Goal: Transaction & Acquisition: Purchase product/service

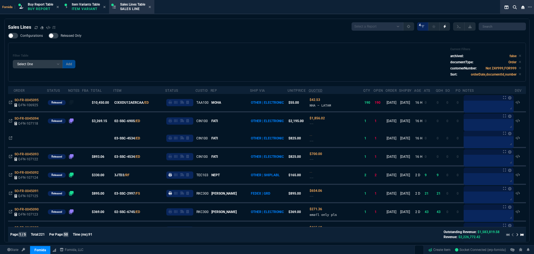
select select "1: BROV"
select select
click at [220, 57] on div "Filter Table Select One Add Filter () Age () ATS () Cond (itemVariantCode) Cust…" at bounding box center [267, 62] width 509 height 30
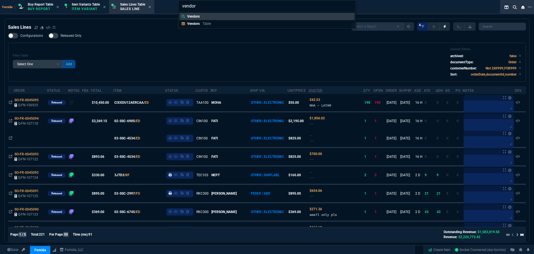
type input "Vendors:"
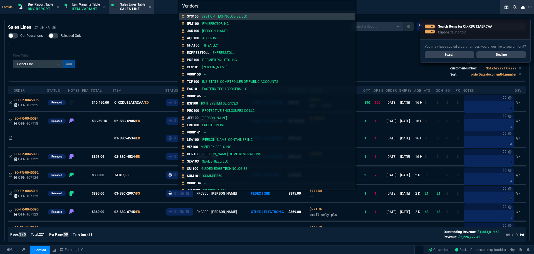
click at [121, 46] on div "Vendors: SYS100 SYSTIUM TECHNOLOGIES, LLC IFM100 IFM EFECTOR INC JAR100 [PERSON…" at bounding box center [267, 127] width 534 height 254
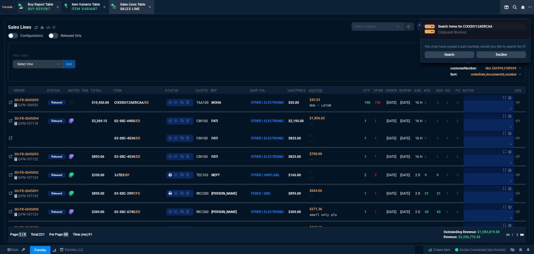
click at [50, 7] on p "Buy Report" at bounding box center [40, 9] width 25 height 4
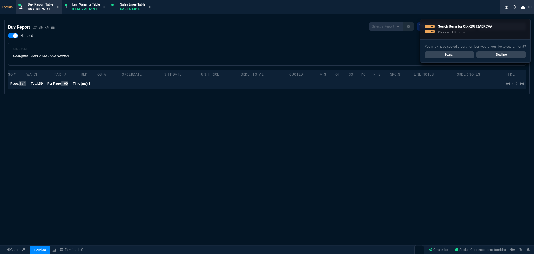
click at [179, 35] on div "Handled Filter Table Configure Filters in the Table Headers Current Filters Sor…" at bounding box center [267, 49] width 518 height 33
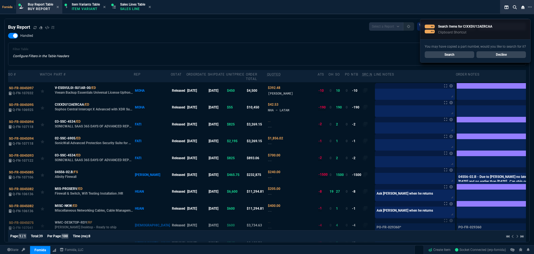
click at [502, 55] on link "Decline" at bounding box center [502, 54] width 50 height 7
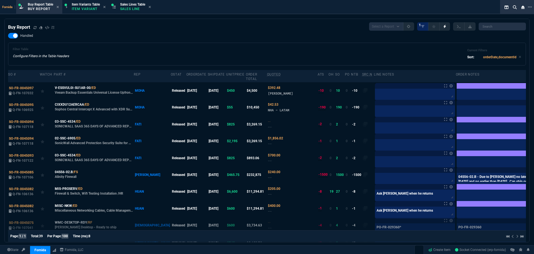
click at [302, 39] on div "Handled Filter Table Configure Filters in the Table Headers Current Filters Sor…" at bounding box center [267, 49] width 518 height 33
drag, startPoint x: 250, startPoint y: 110, endPoint x: 245, endPoint y: 110, distance: 5.0
click at [268, 110] on span "NHA - LATAM" at bounding box center [278, 110] width 21 height 4
click at [291, 110] on icon at bounding box center [292, 110] width 3 height 3
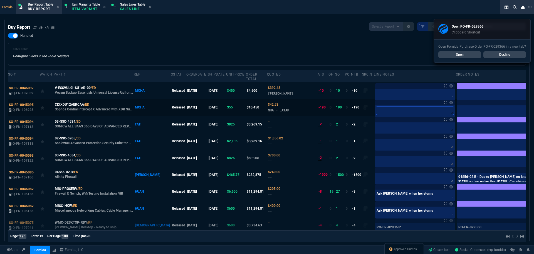
click at [376, 112] on textarea at bounding box center [415, 110] width 78 height 8
paste textarea "PO-FR-029366*"
type textarea "PO-FR-029366*"
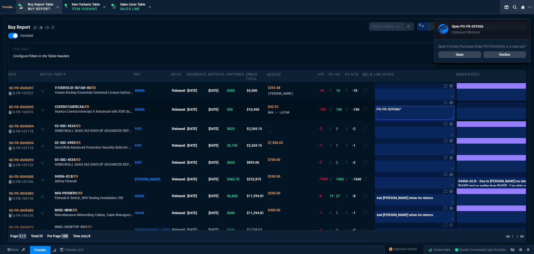
type textarea "PO-FR-029366"
click at [534, 110] on label at bounding box center [543, 109] width 6 height 6
click at [0, 0] on input "checkbox" at bounding box center [0, 0] width 0 height 0
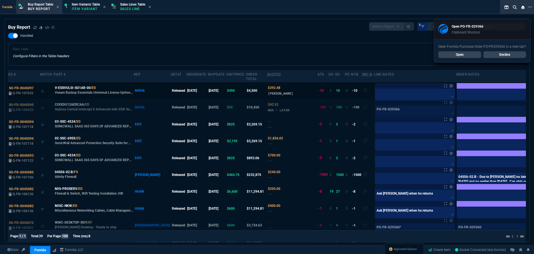
drag, startPoint x: 329, startPoint y: 58, endPoint x: 310, endPoint y: 85, distance: 33.8
click at [326, 58] on div "Filter Table Configure Filters in the Table Headers Current Filters Sort: order…" at bounding box center [267, 53] width 509 height 13
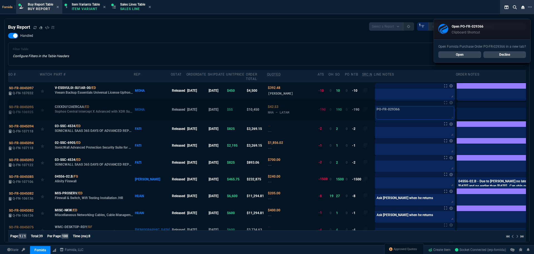
drag, startPoint x: 380, startPoint y: 108, endPoint x: 351, endPoint y: 108, distance: 28.4
click at [375, 108] on div "PO-FR-029366 PO-FR-029366" at bounding box center [415, 113] width 80 height 16
click at [27, 107] on div "SO-FR-0045095" at bounding box center [24, 106] width 30 height 5
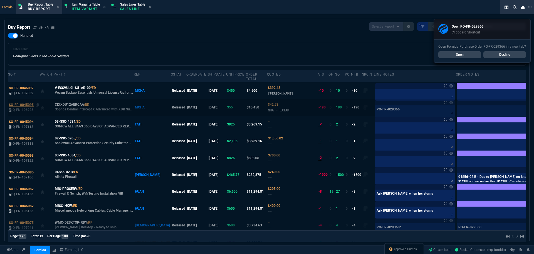
click at [16, 104] on span "SO-FR-0045095" at bounding box center [21, 105] width 25 height 4
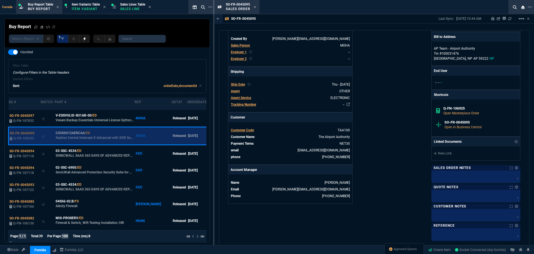
scroll to position [167, 0]
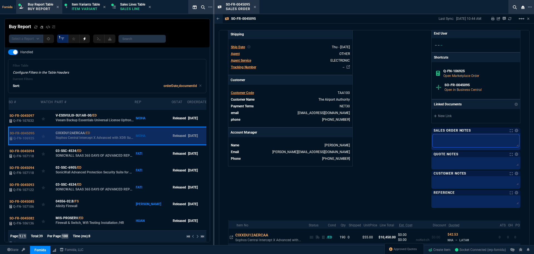
click at [447, 140] on textarea at bounding box center [476, 140] width 87 height 13
paste textarea "PO-FR-029366"
type textarea "PO-FR-029366"
click at [446, 116] on link "New Link" at bounding box center [476, 115] width 84 height 5
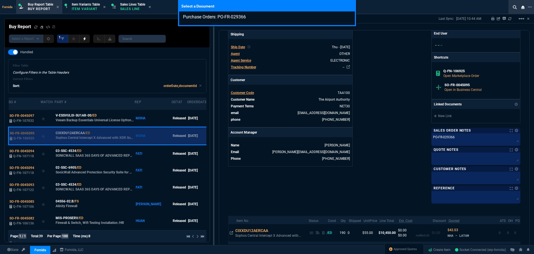
type input "Purchase Orders: PO-FR-029366"
drag, startPoint x: 387, startPoint y: 75, endPoint x: 412, endPoint y: 53, distance: 33.1
click at [388, 75] on div "Select a Document Purchase Orders: PO-FR-029366" at bounding box center [267, 127] width 534 height 254
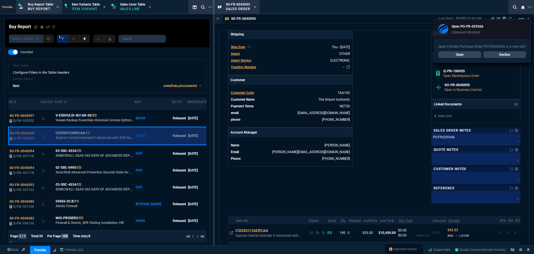
click at [505, 53] on link "Decline" at bounding box center [505, 54] width 43 height 7
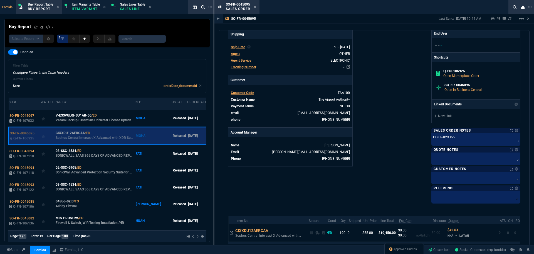
click at [529, 18] on div "Open PO-FR-029366 Clipboard Shortcut Open Fornida Purchase Order PO-FR-029366 i…" at bounding box center [531, 19] width 7 height 7
click at [256, 8] on div "SO-FR-0045095 Sales Order" at bounding box center [237, 7] width 43 height 12
click at [255, 7] on icon at bounding box center [255, 7] width 2 height 2
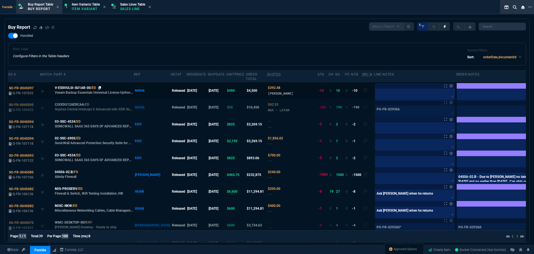
click at [98, 89] on icon at bounding box center [99, 87] width 3 height 3
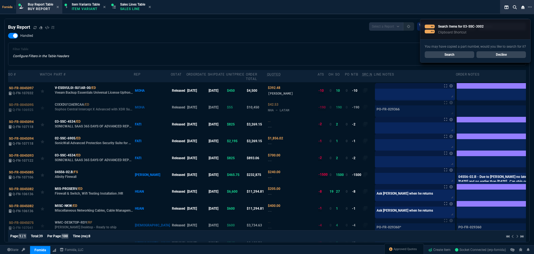
click at [181, 55] on div "Filter Table Configure Filters in the Table Headers Current Filters Sort: order…" at bounding box center [267, 53] width 509 height 13
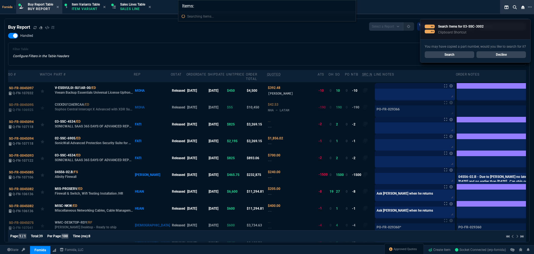
type input "Items: 03-SSC-3002"
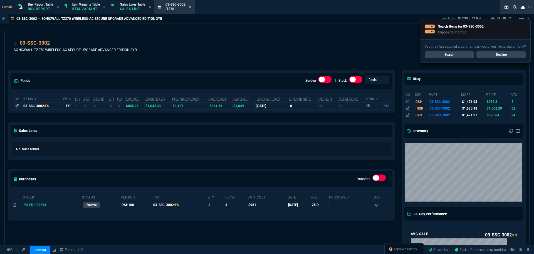
click at [151, 57] on div "03-SSC-3002 SONICWALL TZ270 WIRELESS-AC SECURE UPGRADE ADVANCED EDITION 3YR NET…" at bounding box center [267, 49] width 507 height 20
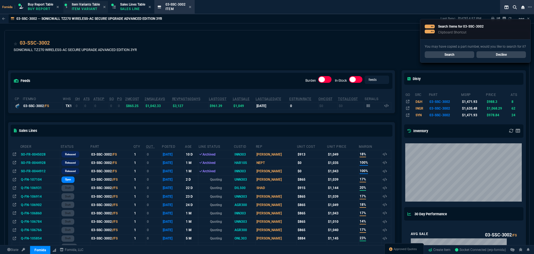
click at [82, 9] on p "Item Variant" at bounding box center [86, 9] width 28 height 4
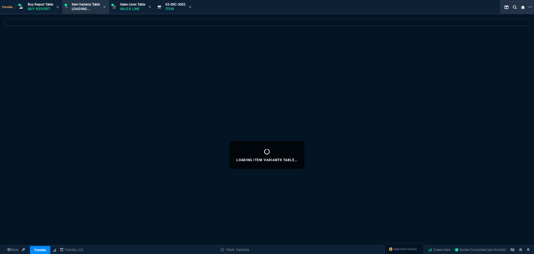
select select
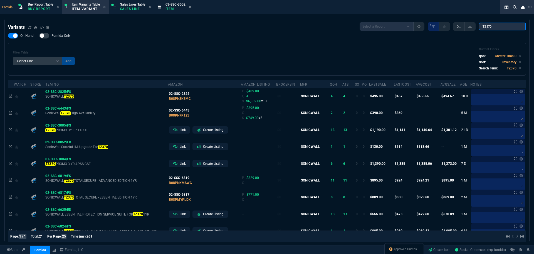
drag, startPoint x: 496, startPoint y: 26, endPoint x: 464, endPoint y: 23, distance: 31.8
click at [464, 23] on div "Select a Report ProblemInventory-7-17-23 BrokerBin22 Listed On Amazon Stock not…" at bounding box center [443, 26] width 166 height 8
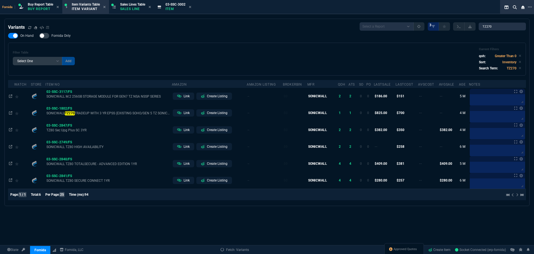
click at [328, 55] on div "Filter Table Select One Add Filter () Age (daysAgo) Amazon (asin) Amazon Listin…" at bounding box center [267, 58] width 509 height 23
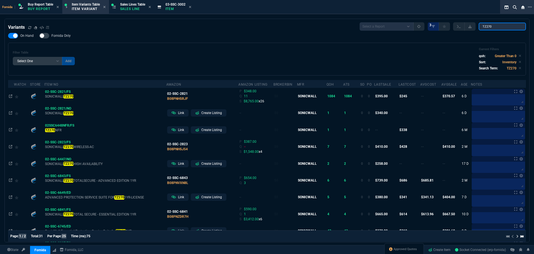
click at [500, 26] on input "TZ270" at bounding box center [502, 27] width 47 height 8
type input "TZ270"
click at [258, 36] on div "On Hand Fornida Only Filter Table Select One Add Filter () Age (daysAgo) Amazon…" at bounding box center [267, 54] width 518 height 43
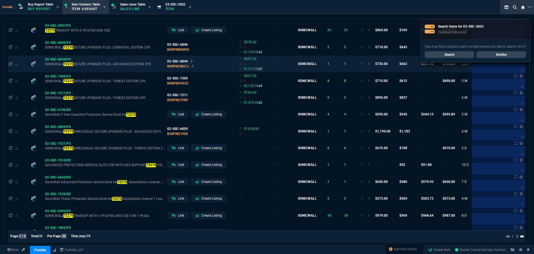
scroll to position [250, 0]
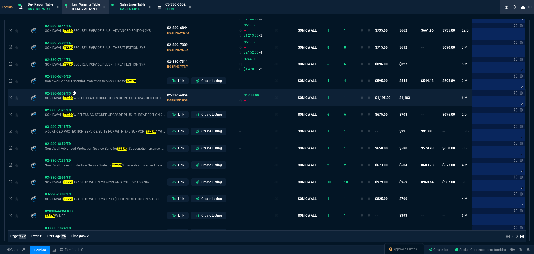
click at [74, 93] on icon at bounding box center [74, 92] width 3 height 3
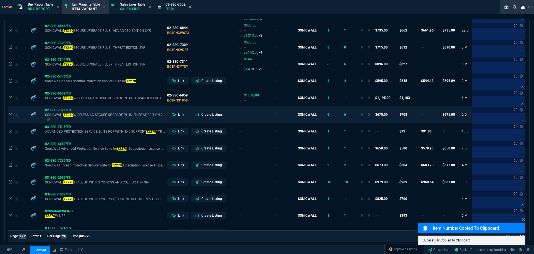
scroll to position [283, 0]
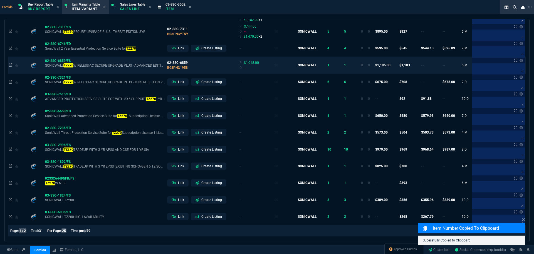
drag, startPoint x: 47, startPoint y: 70, endPoint x: 35, endPoint y: 70, distance: 12.5
click at [47, 70] on icon at bounding box center [48, 69] width 3 height 3
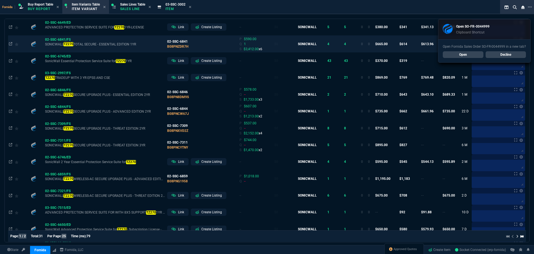
scroll to position [144, 0]
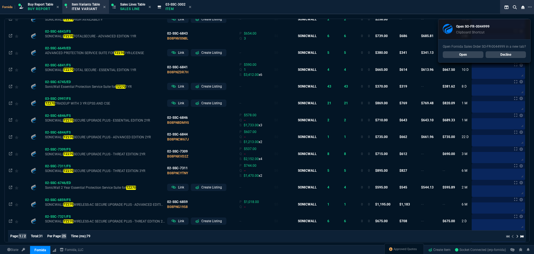
click at [468, 54] on link "Open" at bounding box center [463, 54] width 41 height 7
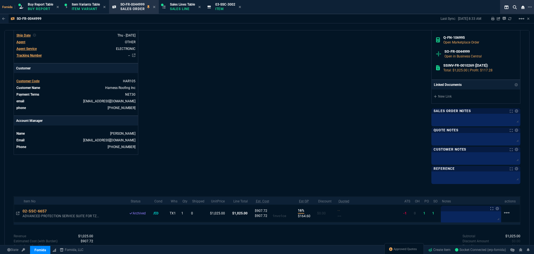
scroll to position [217, 0]
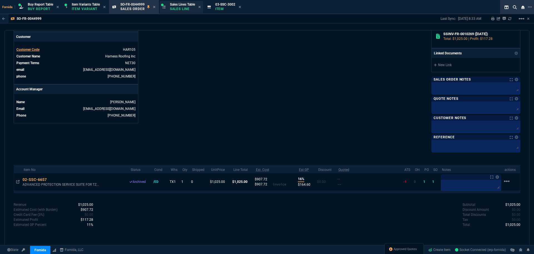
click at [190, 8] on p "Sales Line" at bounding box center [182, 9] width 25 height 4
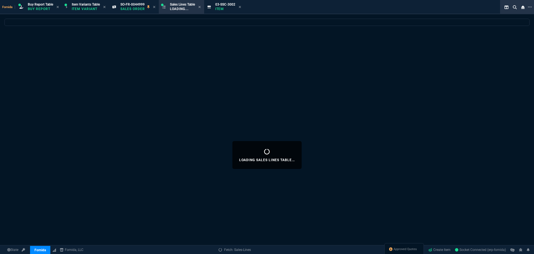
click at [156, 8] on icon at bounding box center [154, 6] width 3 height 3
click at [191, 8] on icon at bounding box center [190, 6] width 3 height 3
select select
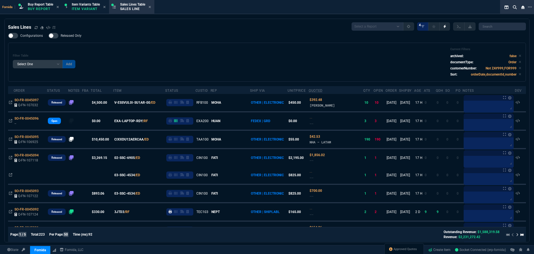
click at [186, 46] on div "Filter Table Select One Add Filter () Age () ATS () Cond (itemVariantCode) Cust…" at bounding box center [267, 62] width 518 height 39
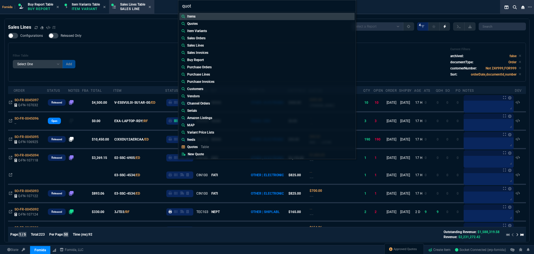
type input "quote"
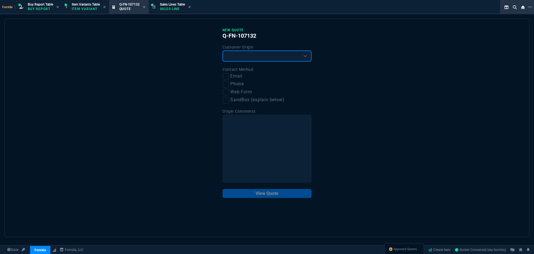
drag, startPoint x: 234, startPoint y: 57, endPoint x: 234, endPoint y: 60, distance: 3.4
click at [234, 58] on select "Existing Customer Amazon Lead (first order) Website Lead (first order) Called (…" at bounding box center [267, 55] width 89 height 11
select select "existing"
click at [223, 51] on select "Existing Customer Amazon Lead (first order) Website Lead (first order) Called (…" at bounding box center [267, 55] width 89 height 11
click at [220, 78] on div "New Quote Q-FN-107132 Customer Origin Existing Customer Amazon Lead (first orde…" at bounding box center [266, 128] width 525 height 218
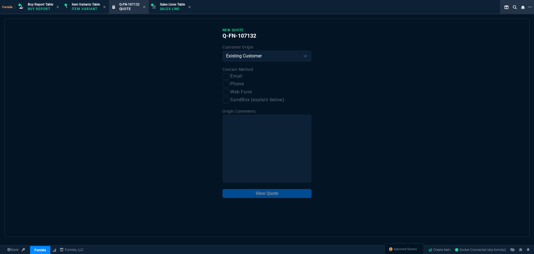
click at [230, 77] on label "Email" at bounding box center [267, 76] width 89 height 7
click at [229, 77] on input "Email" at bounding box center [226, 76] width 7 height 7
checkbox input "true"
click at [274, 191] on button "View Quote" at bounding box center [267, 193] width 89 height 9
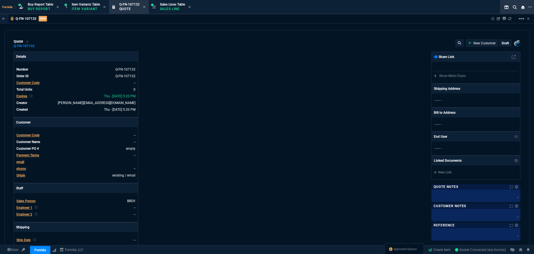
click at [38, 85] on div "Customer Code" at bounding box center [27, 82] width 23 height 5
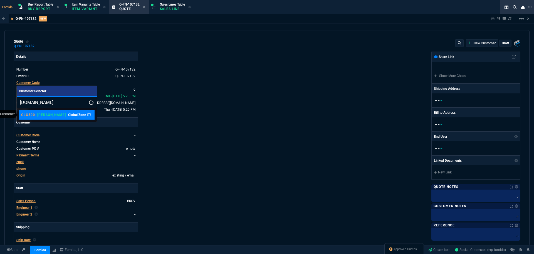
type input "[DOMAIN_NAME]"
click at [68, 112] on p "Global Zone IT!" at bounding box center [79, 114] width 23 height 5
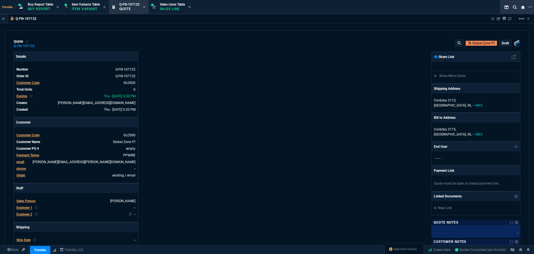
scroll to position [111, 0]
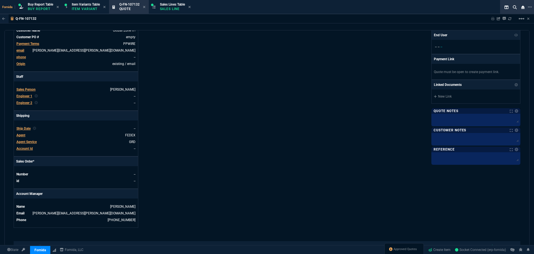
click at [25, 96] on span "Engineer 1" at bounding box center [24, 96] width 16 height 4
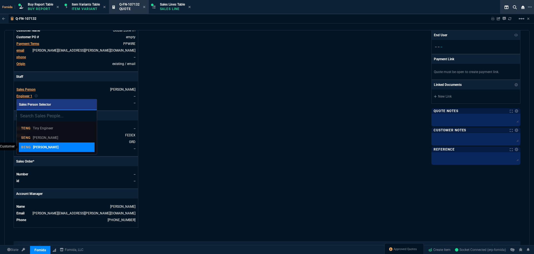
click at [57, 146] on div "BENG [PERSON_NAME]" at bounding box center [56, 146] width 71 height 5
click at [221, 133] on div "Details Number Q-FN-107132 Order ID Q-FN-107132 Customer Code GLO500 Total Unit…" at bounding box center [141, 83] width 254 height 287
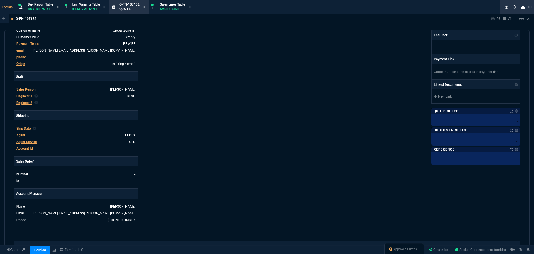
scroll to position [224, 0]
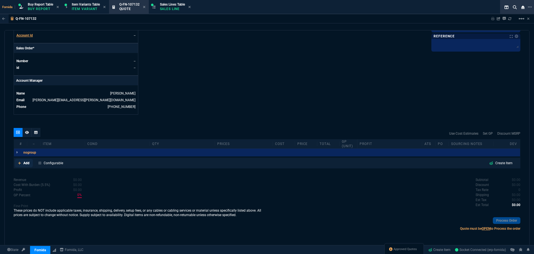
click at [29, 160] on link "Add" at bounding box center [24, 163] width 18 height 8
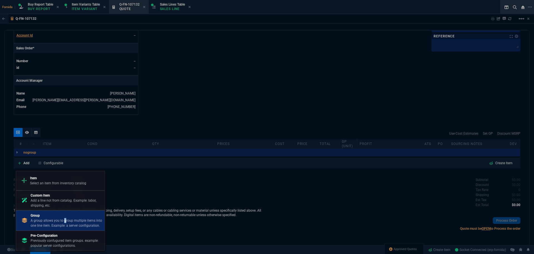
click at [65, 220] on p "A group allows you to group multiple items into one line item. Example: a serve…" at bounding box center [67, 223] width 72 height 10
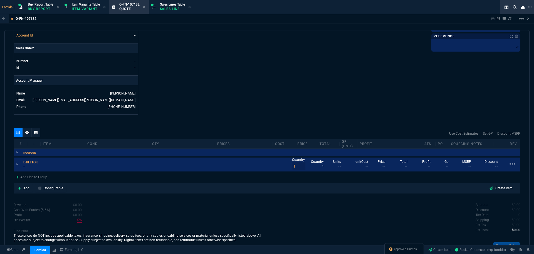
click at [24, 167] on p "--" at bounding box center [32, 166] width 18 height 4
click at [46, 174] on div "Add Line to Group" at bounding box center [32, 176] width 36 height 10
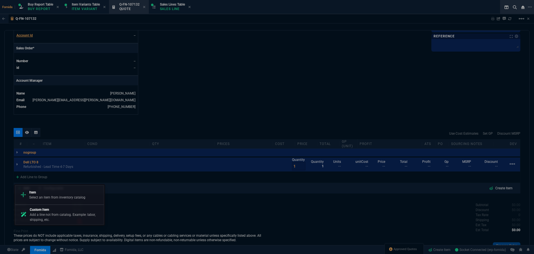
drag, startPoint x: 65, startPoint y: 216, endPoint x: 247, endPoint y: 39, distance: 253.7
click at [65, 216] on p "Add a line not from catalog. Example: labor, shipping, etc." at bounding box center [66, 217] width 72 height 10
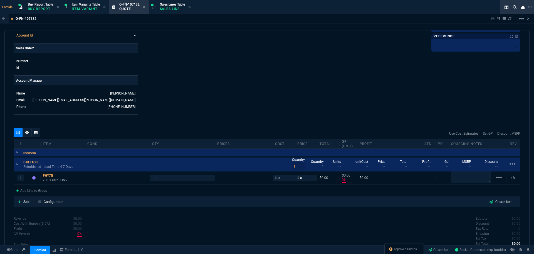
type input "0"
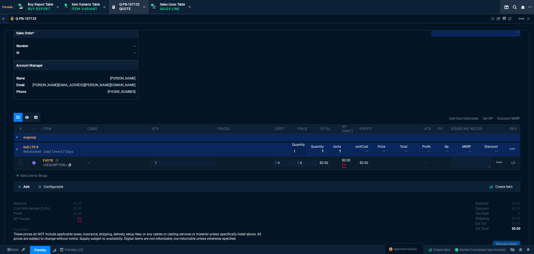
scroll to position [263, 0]
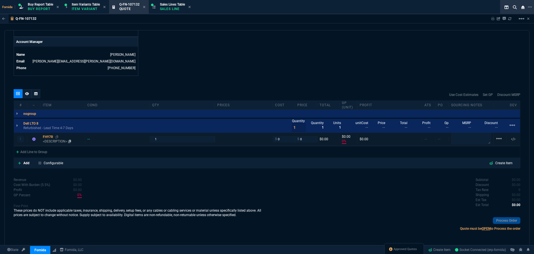
click at [44, 141] on p "<DESCRIPTION>" at bounding box center [63, 141] width 40 height 4
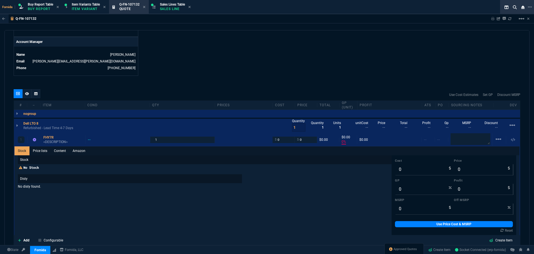
click at [60, 157] on p "Stock" at bounding box center [205, 159] width 374 height 9
click at [60, 154] on link "Content" at bounding box center [60, 150] width 19 height 9
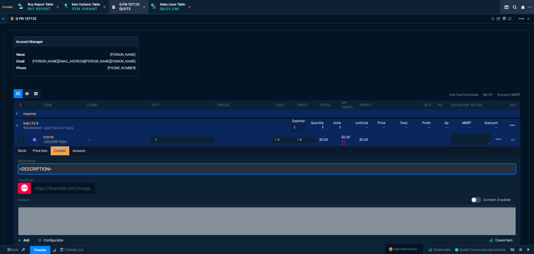
click at [78, 166] on input "<DESCRIPTION>" at bounding box center [267, 168] width 499 height 11
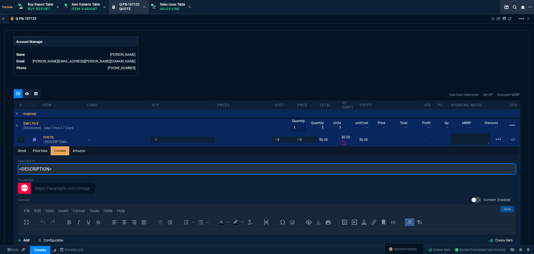
scroll to position [0, 0]
paste input "DELL LTO-8 HH SAS EXT Tape Drive (12TB/30TB) INTERNAL LTO8 IN GENERIC CASE"
drag, startPoint x: 117, startPoint y: 170, endPoint x: 98, endPoint y: 180, distance: 21.3
click at [90, 170] on input "DELL LTO-8 HH SAS EXT Tape Drive (12TB/30TB) INTERNAL LTO8 IN GENERIC CASE" at bounding box center [267, 168] width 499 height 11
drag, startPoint x: 90, startPoint y: 168, endPoint x: 181, endPoint y: 168, distance: 90.7
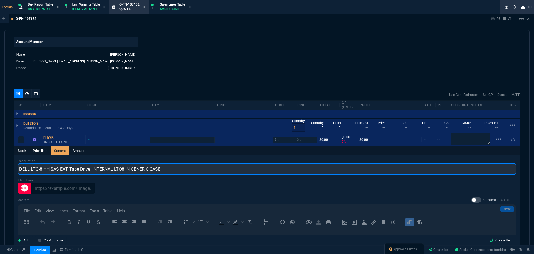
click at [181, 168] on input "DELL LTO-8 HH SAS EXT Tape Drive INTERNAL LTO8 IN GENERIC CASE" at bounding box center [267, 168] width 499 height 11
type input "DELL LTO-8 HH SAS EXT Tape Drive"
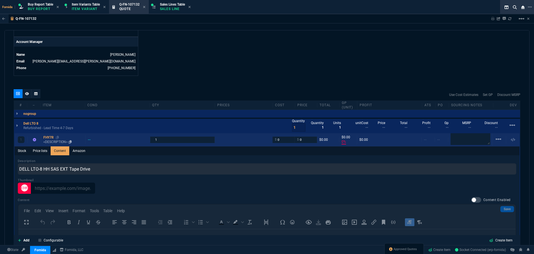
click at [57, 142] on p "<DESCRIPTION>" at bounding box center [63, 141] width 40 height 4
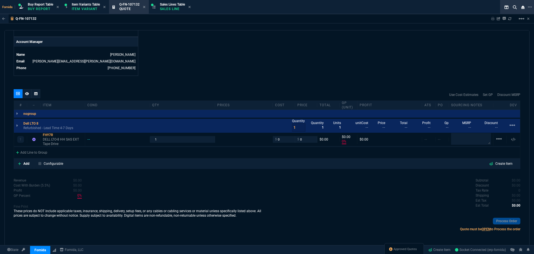
type input "0"
click at [61, 139] on p "DELL LTO-8 HH SAS EXT Tape Drive" at bounding box center [63, 141] width 40 height 9
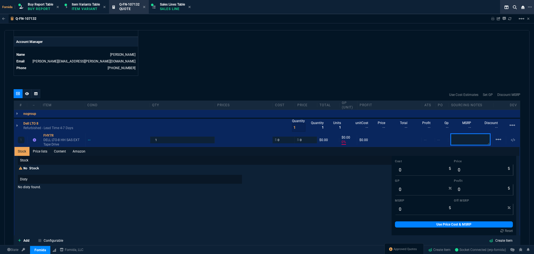
drag, startPoint x: 468, startPoint y: 140, endPoint x: 441, endPoint y: 106, distance: 43.5
click at [468, 140] on textarea at bounding box center [471, 139] width 40 height 12
paste textarea "[URL][DOMAIN_NAME]"
type textarea "[URL][DOMAIN_NAME]"
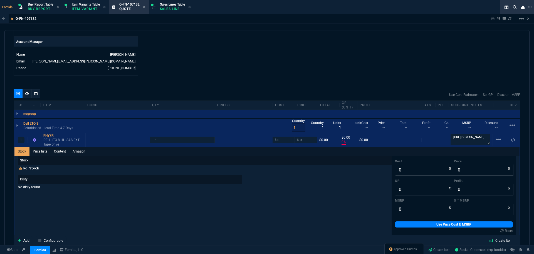
click at [283, 139] on input "0" at bounding box center [284, 139] width 18 height 6
type input "3050"
type input "-100"
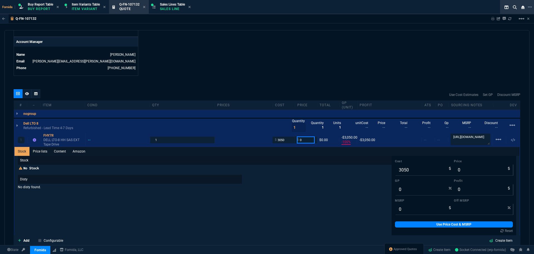
type input "-3050"
click at [468, 171] on input "0" at bounding box center [483, 169] width 59 height 11
click at [411, 191] on input "-100" at bounding box center [424, 189] width 59 height 11
type input "20"
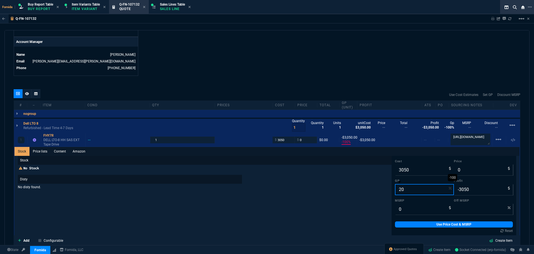
type input "3112"
type input "62"
type input "3813"
type input "763"
type input "20"
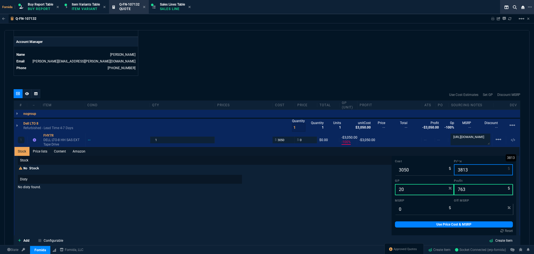
click at [464, 174] on input "3813" at bounding box center [483, 169] width 59 height 11
type input "3"
type input "-101567"
type input "-3047"
type input "380"
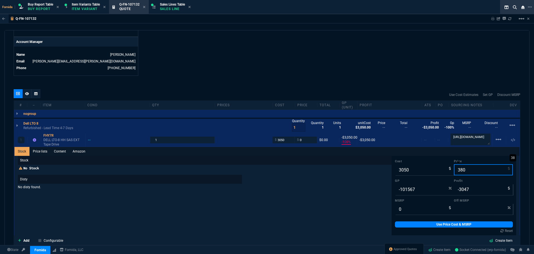
type input "-703"
type input "-2670"
type input "3800"
type input "20"
type input "750"
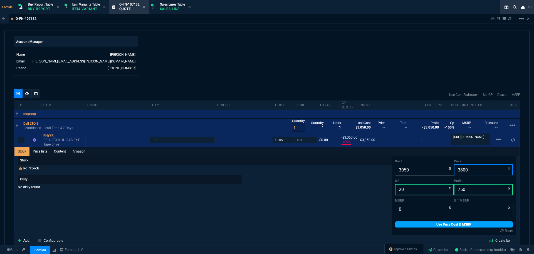
type input "3800"
drag, startPoint x: 443, startPoint y: 224, endPoint x: 416, endPoint y: 212, distance: 29.5
click at [443, 224] on link "Use Price Cost & MSRP" at bounding box center [454, 224] width 118 height 6
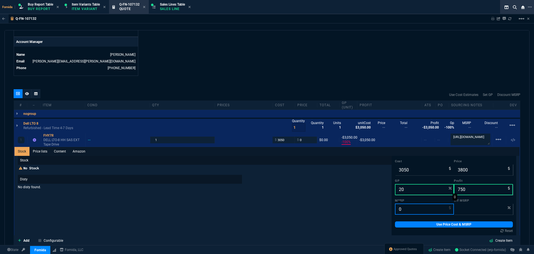
click at [411, 207] on input "0" at bounding box center [424, 208] width 59 height 11
type input "3800"
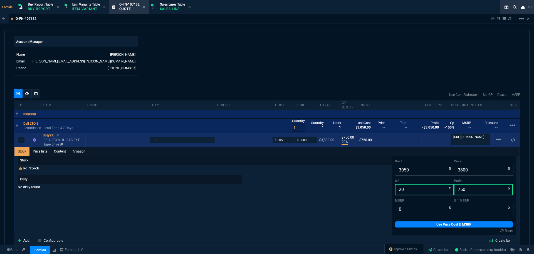
click at [50, 141] on p "DELL LTO-8 HH SAS EXT Tape Drive" at bounding box center [63, 141] width 40 height 9
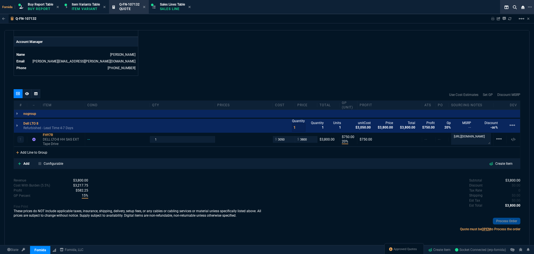
click at [35, 150] on div "Add Line to Group" at bounding box center [32, 152] width 36 height 10
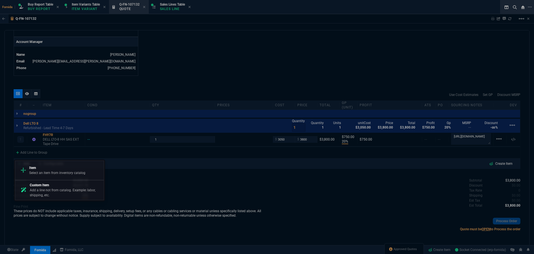
drag, startPoint x: 58, startPoint y: 193, endPoint x: 279, endPoint y: 32, distance: 273.0
click at [58, 193] on p "Add a line not from catalog. Example: labor, shipping, etc." at bounding box center [66, 192] width 72 height 10
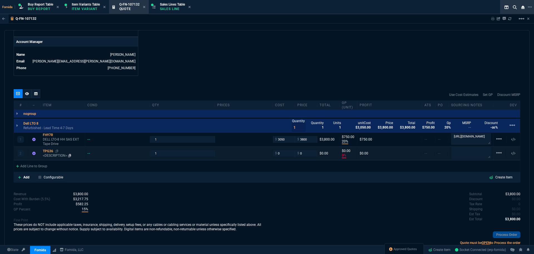
type input "20"
type input "750"
type input "0"
click at [48, 152] on div "TPG36" at bounding box center [63, 151] width 40 height 4
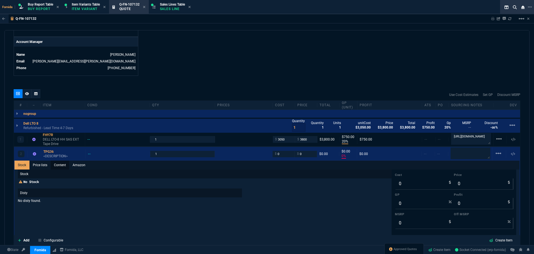
click at [58, 167] on link "Content" at bounding box center [60, 164] width 19 height 9
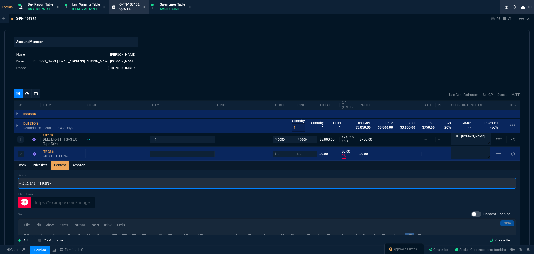
click at [66, 183] on input "<DESCRIPTION>" at bounding box center [267, 182] width 499 height 11
paste input "DELL / IBM TPG36 LTO-8 HH SAS EXTERNAL 6Gb RoHS2 || 12TB/30TB DRIVE LTO8"
drag, startPoint x: 32, startPoint y: 185, endPoint x: 55, endPoint y: 185, distance: 23.1
click at [55, 185] on input "DELL / IBM TPG36 LTO-8 HH SAS EXTERNAL 6Gb RoHS2 || 12TB/30TB DRIVE LTO8" at bounding box center [267, 182] width 499 height 11
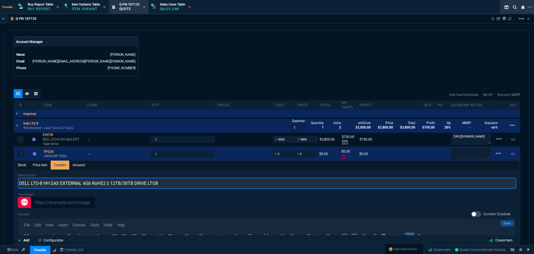
drag, startPoint x: 163, startPoint y: 184, endPoint x: 105, endPoint y: 185, distance: 57.9
click at [105, 185] on input "DELL LTO-8 HH SAS EXTERNAL 6Gb RoHS2 || 12TB/30TB DRIVE LTO8" at bounding box center [267, 182] width 499 height 11
type input "DELL LTO-8 HH SAS EXTERNAL 6Gb RoHS2"
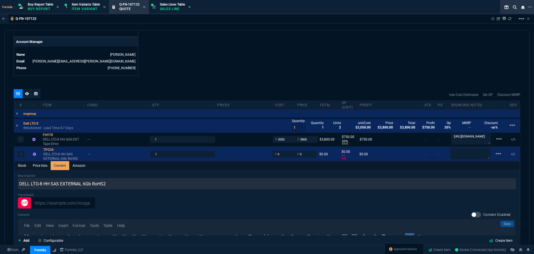
drag, startPoint x: 253, startPoint y: 69, endPoint x: 498, endPoint y: 50, distance: 245.7
click at [522, 22] on nx-icon "linear_scale" at bounding box center [522, 21] width 7 height 4
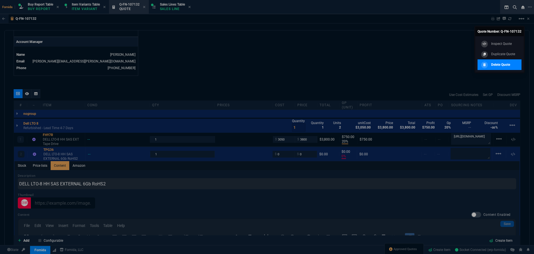
drag, startPoint x: 501, startPoint y: 62, endPoint x: 284, endPoint y: 24, distance: 220.4
click at [501, 63] on p "Delete Quote" at bounding box center [501, 64] width 19 height 5
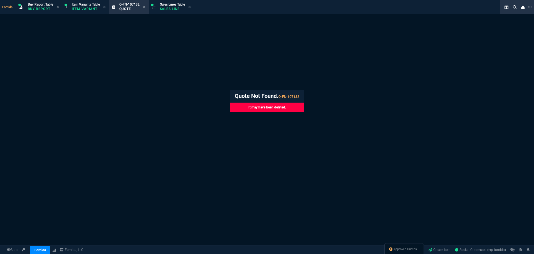
click at [266, 55] on div "Fornida Buy Report Table Buy Report Item Variants Table Item Variant Q-FN-10713…" at bounding box center [267, 172] width 534 height 344
click at [168, 8] on p "Sales Line" at bounding box center [172, 9] width 25 height 4
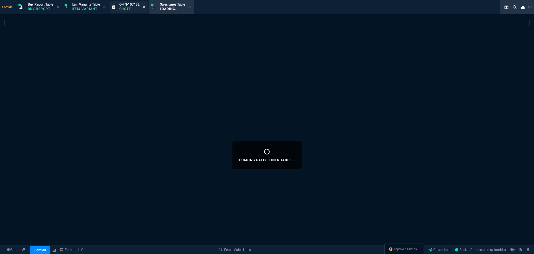
click at [144, 7] on icon at bounding box center [144, 6] width 3 height 3
select select
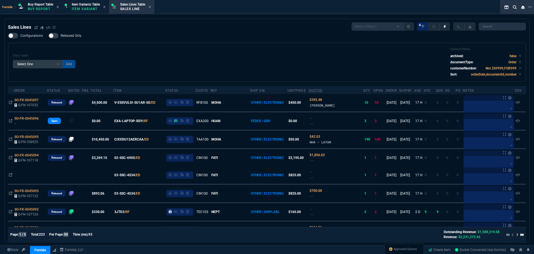
drag, startPoint x: 190, startPoint y: 45, endPoint x: 89, endPoint y: 20, distance: 104.1
click at [190, 45] on div "Filter Table Select One Add Filter () Age () ATS () Cond (itemVariantCode) Cust…" at bounding box center [267, 62] width 518 height 39
click at [45, 5] on span "Buy Report Table" at bounding box center [40, 5] width 25 height 4
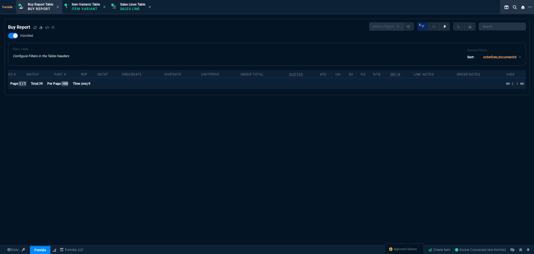
click at [147, 47] on div "Filter Table Configure Filters in the Table Headers Current Filters Sort: order…" at bounding box center [267, 54] width 518 height 23
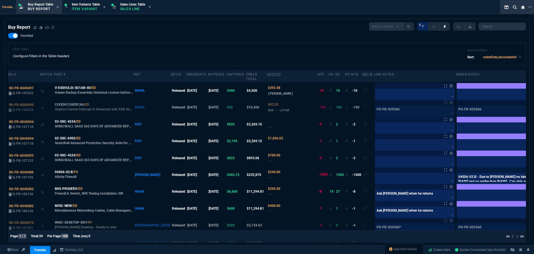
click at [147, 46] on div "Filter Table Configure Filters in the Table Headers Current Filters Sort: order…" at bounding box center [267, 54] width 518 height 23
click at [99, 88] on icon at bounding box center [99, 87] width 3 height 3
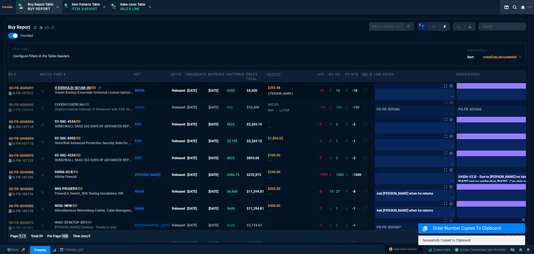
click at [63, 88] on span "V-ESSVUL0I-SU1AR-00" at bounding box center [73, 87] width 36 height 5
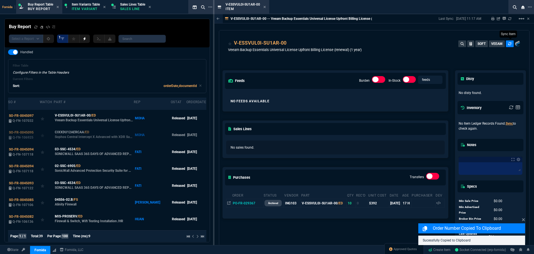
click at [509, 44] on icon at bounding box center [510, 43] width 3 height 3
click at [408, 42] on div "V-ESSVUL0I-SU1AR-00 Veeam Backup Essentials Universal License Upfront Billing L…" at bounding box center [374, 49] width 293 height 20
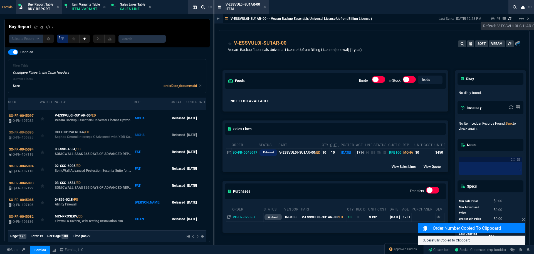
click at [510, 18] on icon at bounding box center [510, 18] width 3 height 3
click at [359, 56] on div "Veeam Backup Essentials Universal License Upfront Billing License (renewal) (1 …" at bounding box center [295, 53] width 134 height 12
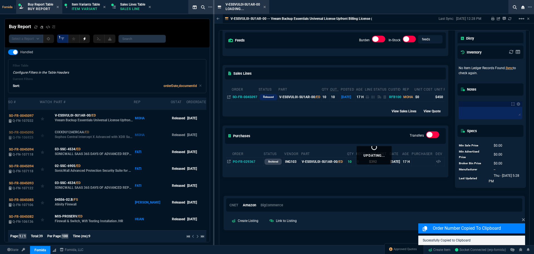
scroll to position [56, 0]
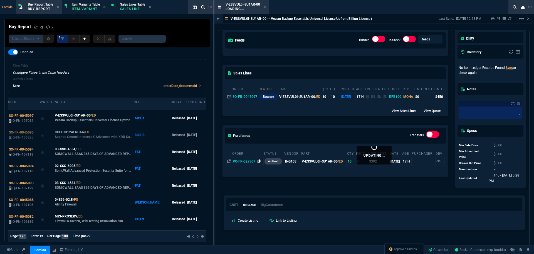
click at [259, 163] on icon at bounding box center [259, 160] width 3 height 3
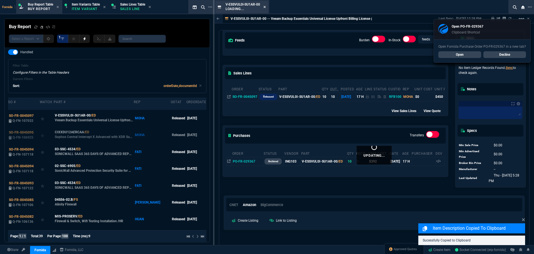
click at [266, 7] on icon at bounding box center [265, 6] width 3 height 3
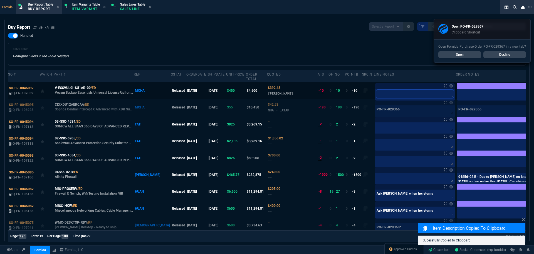
click at [399, 95] on textarea at bounding box center [415, 94] width 78 height 8
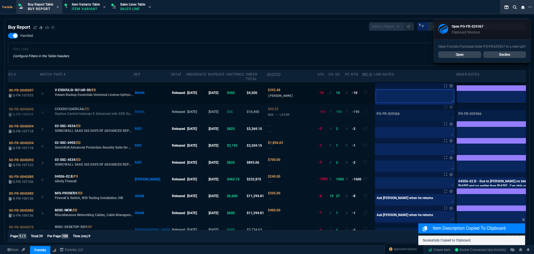
paste textarea "PO-FR-029367*"
type textarea "PO-FR-029367*"
click at [534, 92] on label at bounding box center [543, 93] width 6 height 6
click at [0, 0] on input "checkbox" at bounding box center [0, 0] width 0 height 0
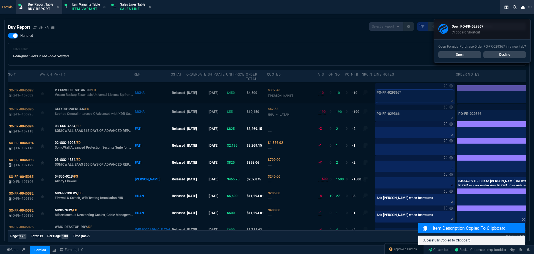
click at [401, 94] on textarea "PO-FR-029367*" at bounding box center [415, 96] width 78 height 13
type textarea "PO-FR-029367"
click at [281, 99] on tr "SO-FR-0045097 Q-FN-107032 V-ESSVUL0I-SU1AR-00 /ED Veeam Backup Essentials Unive…" at bounding box center [278, 92] width 540 height 21
type textarea "PO-FR-029367"
click at [30, 92] on td "SO-FR-0045097 Q-FN-107032" at bounding box center [24, 92] width 32 height 21
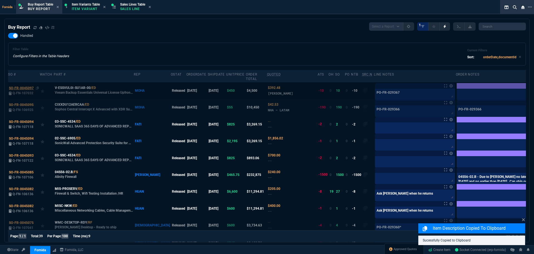
click at [27, 89] on span "SO-FR-0045097" at bounding box center [21, 88] width 25 height 4
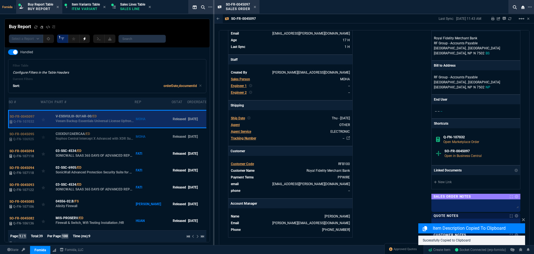
scroll to position [139, 0]
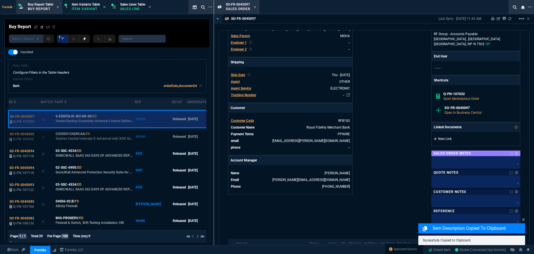
click at [443, 137] on link "New Link" at bounding box center [476, 138] width 84 height 5
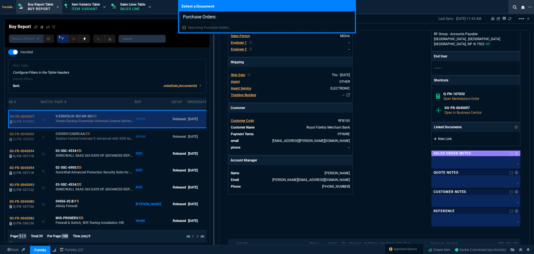
type input "Purchase Orders: PO-FR-029367"
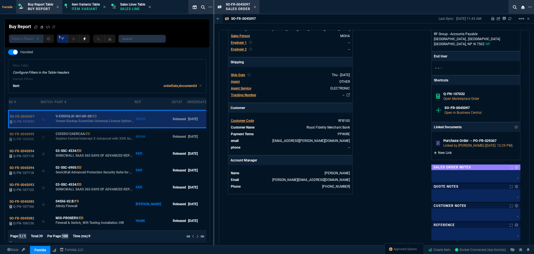
scroll to position [112, 0]
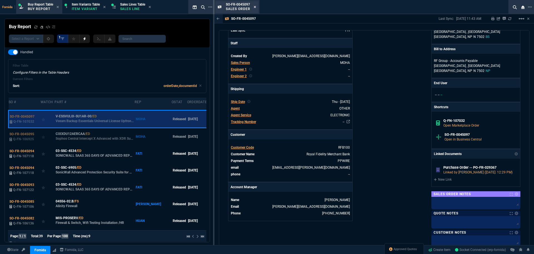
click at [256, 6] on icon at bounding box center [255, 7] width 2 height 2
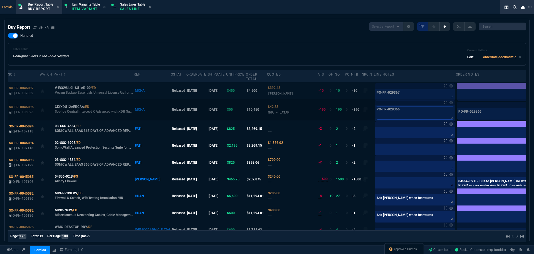
drag, startPoint x: 380, startPoint y: 112, endPoint x: 345, endPoint y: 110, distance: 35.5
click at [345, 110] on tr "SO-FR-0045095 Q-FN-106925 CIXXDU12AERCAA /ED Sophos Central Intercept X Advance…" at bounding box center [278, 109] width 540 height 21
click at [18, 109] on td "SO-FR-0045095 Q-FN-106925" at bounding box center [24, 109] width 32 height 21
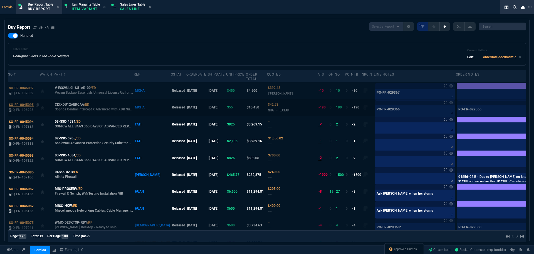
click at [21, 105] on span "SO-FR-0045095" at bounding box center [21, 105] width 25 height 4
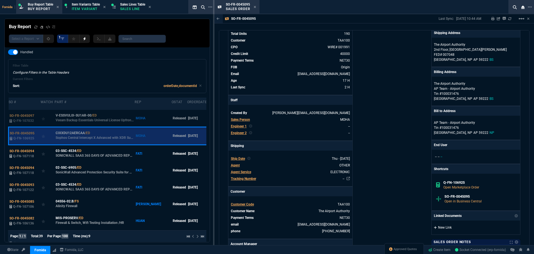
scroll to position [83, 0]
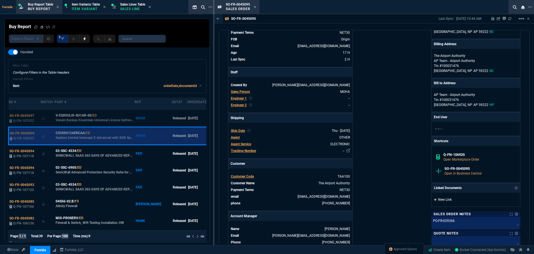
click at [442, 198] on link "New Link" at bounding box center [476, 199] width 84 height 5
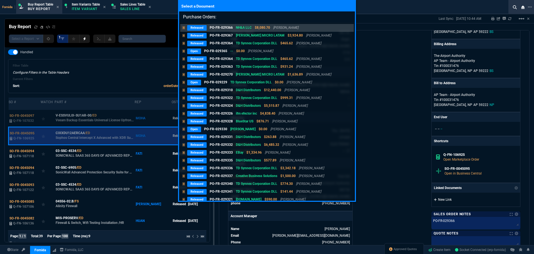
type input "Purchase Orders: PO-FR-029366"
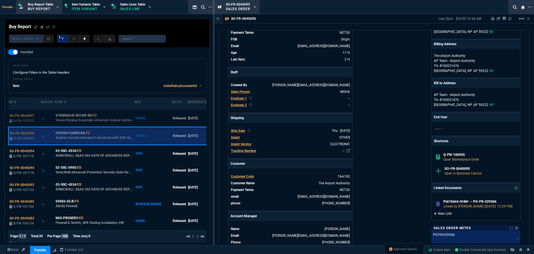
scroll to position [3, 0]
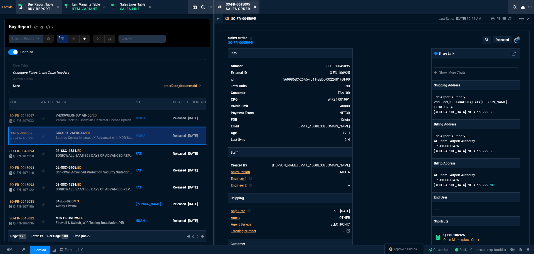
click at [255, 7] on icon at bounding box center [255, 7] width 2 height 2
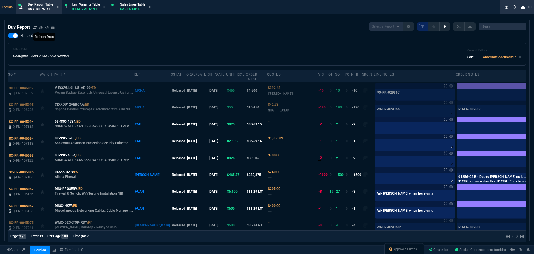
click at [33, 27] on div "Buy Report" at bounding box center [31, 27] width 46 height 7
click at [35, 29] on icon at bounding box center [34, 27] width 3 height 3
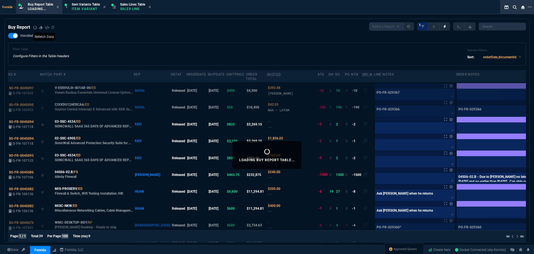
click at [227, 50] on div "Filter Table Configure Filters in the Table Headers Current Filters Sort: order…" at bounding box center [267, 53] width 509 height 13
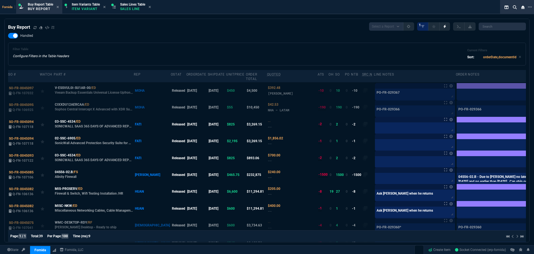
drag, startPoint x: 36, startPoint y: 28, endPoint x: 66, endPoint y: 1, distance: 40.4
click at [36, 27] on icon at bounding box center [34, 27] width 3 height 3
